Goal: Find specific page/section: Find specific page/section

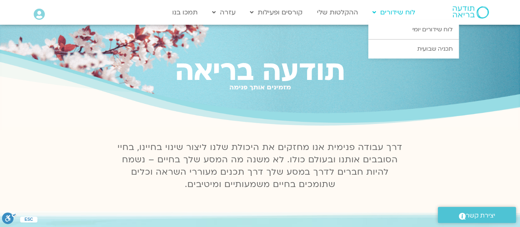
click at [387, 15] on link "לוח שידורים" at bounding box center [393, 13] width 51 height 16
click at [391, 28] on link "לוח שידורים יומי" at bounding box center [413, 29] width 90 height 19
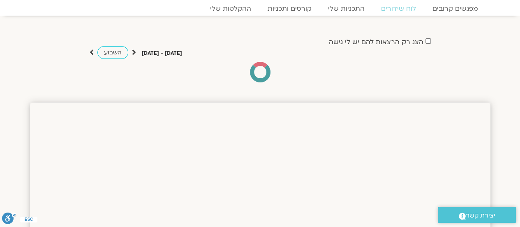
scroll to position [82, 0]
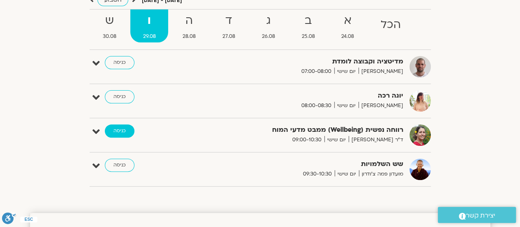
click at [118, 130] on link "כניסה" at bounding box center [120, 130] width 30 height 13
